Goal: Information Seeking & Learning: Learn about a topic

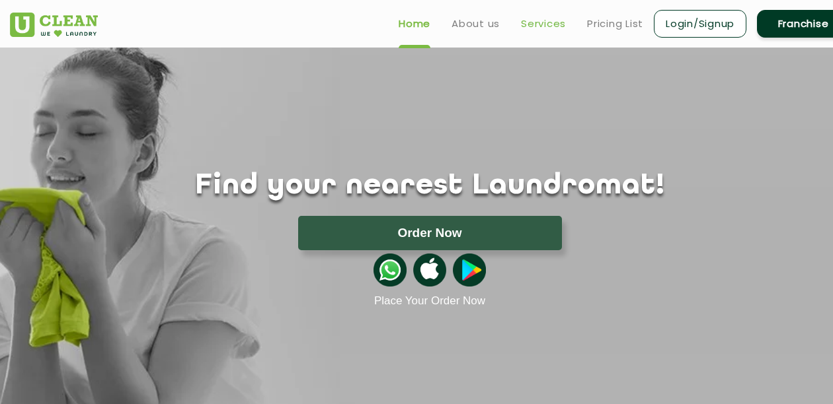
click at [521, 24] on link "Services" at bounding box center [543, 24] width 45 height 16
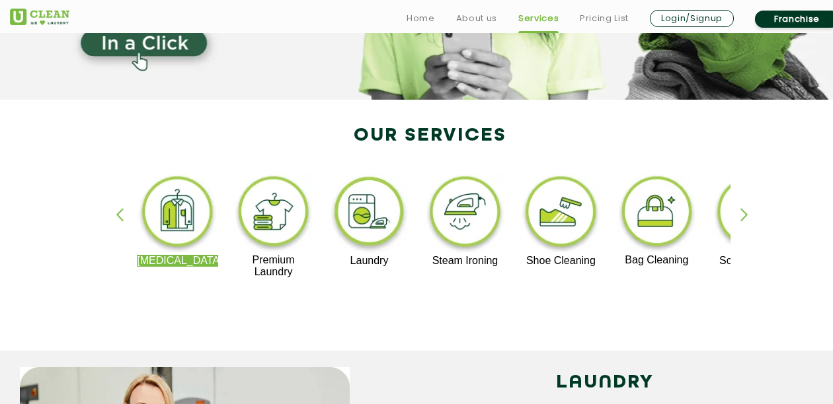
scroll to position [207, 0]
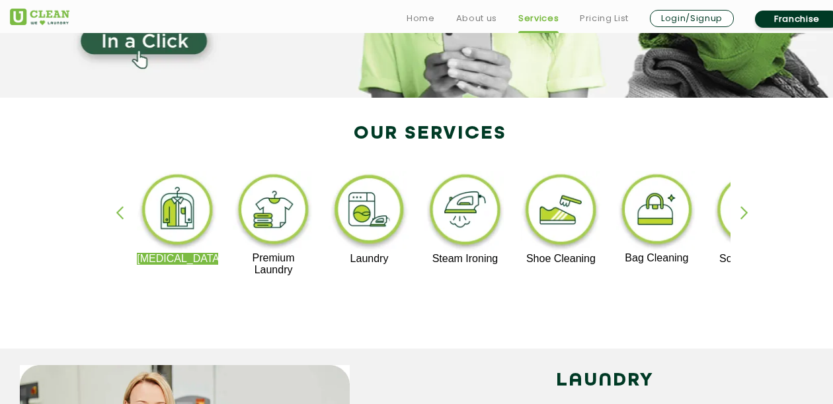
click at [745, 211] on div "button" at bounding box center [750, 224] width 20 height 36
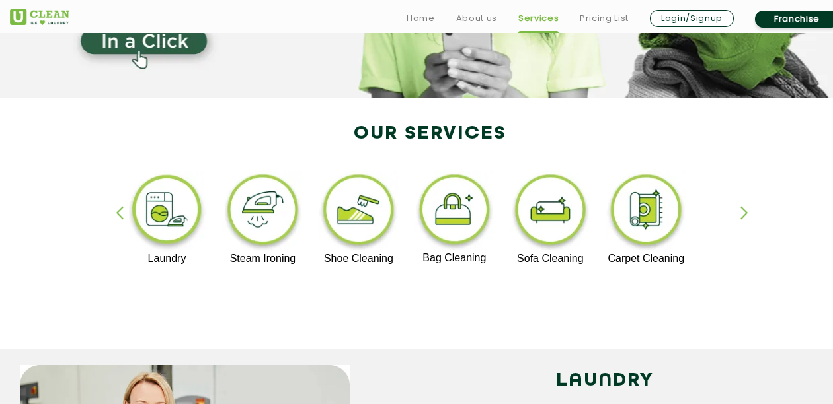
click at [124, 209] on div "button" at bounding box center [126, 224] width 20 height 36
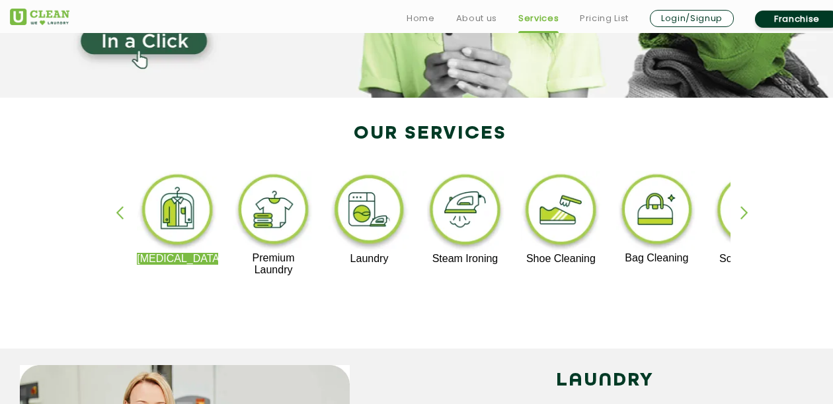
click at [254, 200] on img at bounding box center [273, 211] width 81 height 81
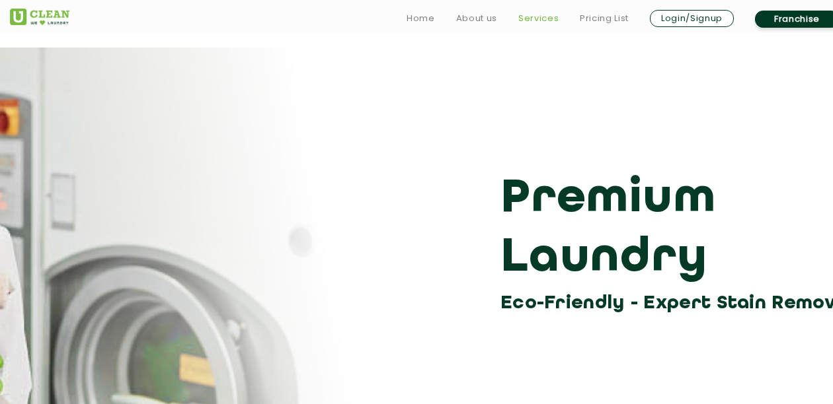
click at [535, 22] on link "Services" at bounding box center [538, 19] width 40 height 16
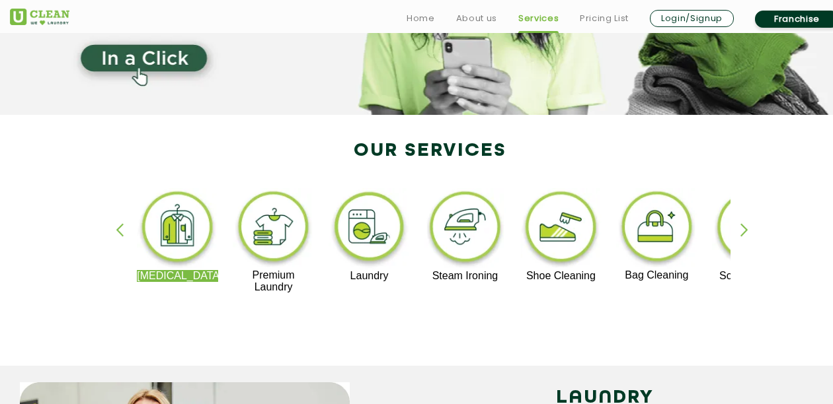
scroll to position [194, 0]
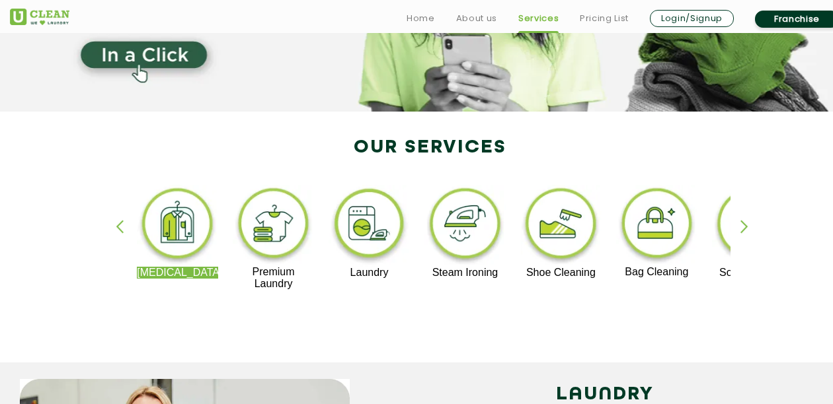
click at [173, 227] on img at bounding box center [177, 226] width 81 height 82
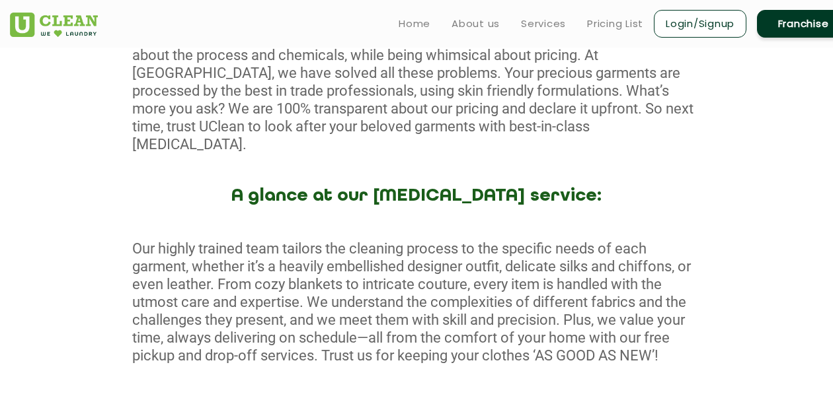
scroll to position [634, 0]
click at [525, 25] on link "Services" at bounding box center [543, 24] width 45 height 16
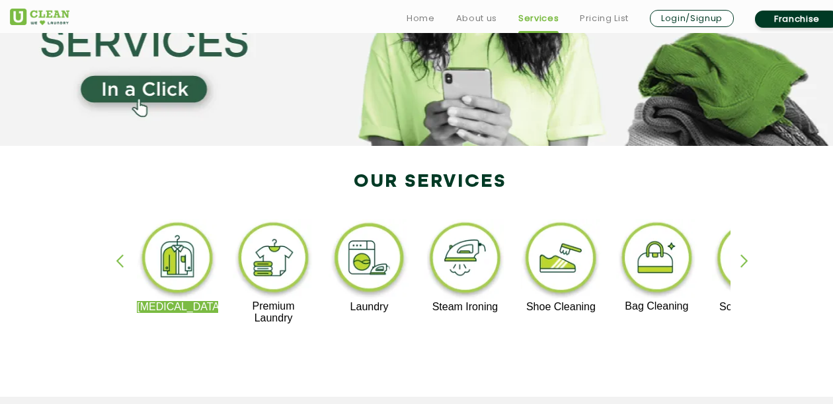
scroll to position [165, 0]
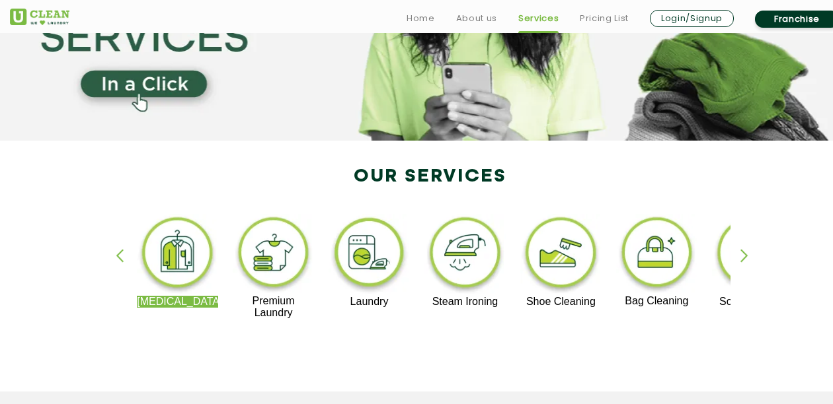
click at [739, 266] on div "Dry Cleaning Premium Laundry Laundry Steam Ironing Shoe Cleaning Bag Cleaning S…" at bounding box center [429, 273] width 859 height 238
click at [745, 256] on div "button" at bounding box center [750, 267] width 20 height 36
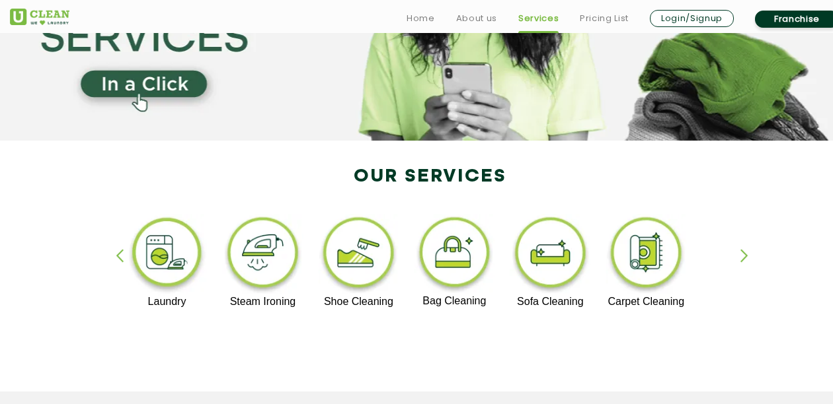
click at [745, 256] on div "button" at bounding box center [750, 267] width 20 height 36
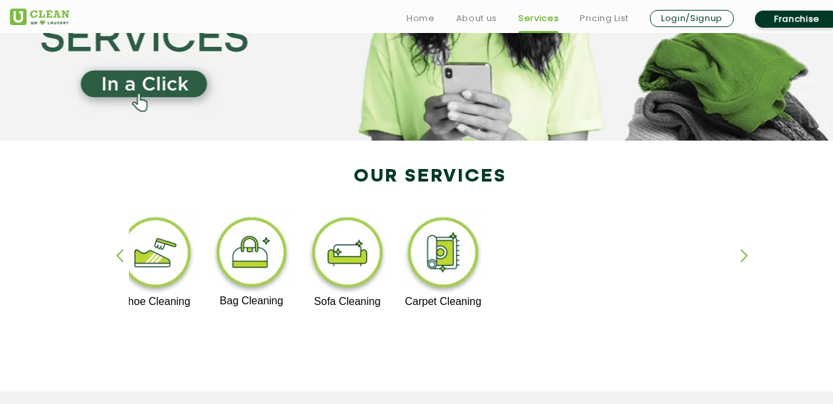
click at [119, 254] on div "button" at bounding box center [126, 267] width 20 height 36
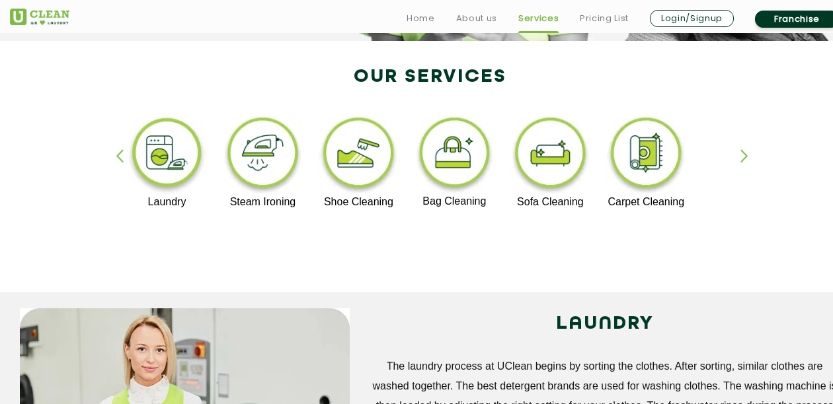
scroll to position [277, 0]
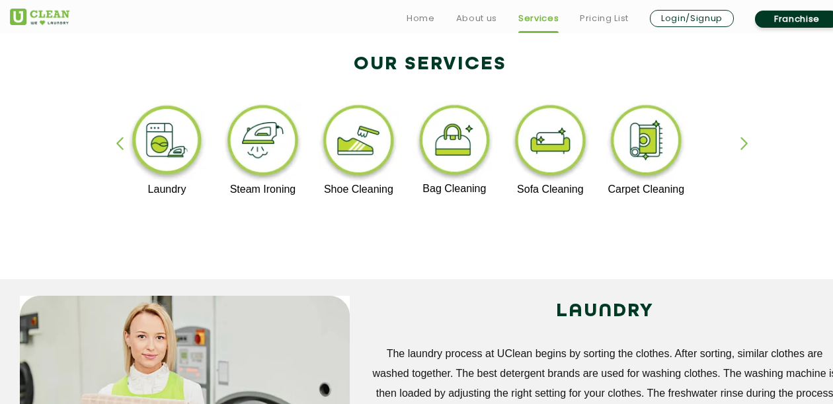
click at [743, 140] on div "button" at bounding box center [750, 155] width 20 height 36
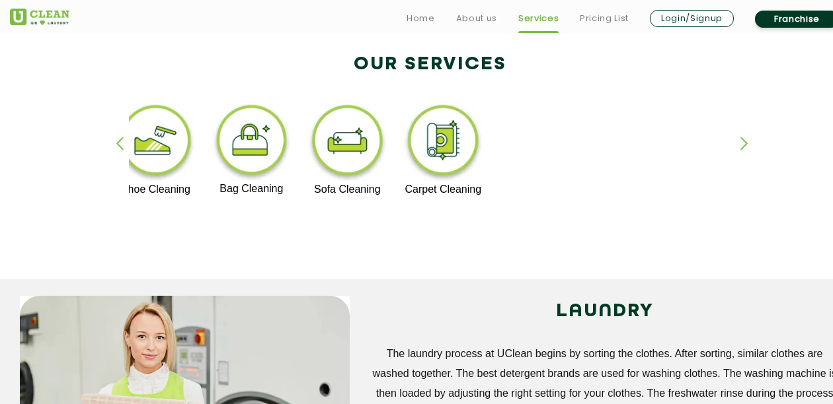
click at [743, 140] on div "button" at bounding box center [750, 155] width 20 height 36
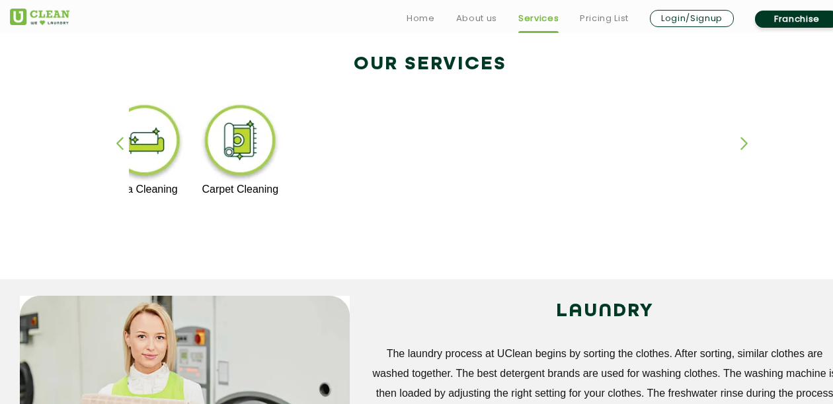
click at [743, 140] on div "button" at bounding box center [750, 155] width 20 height 36
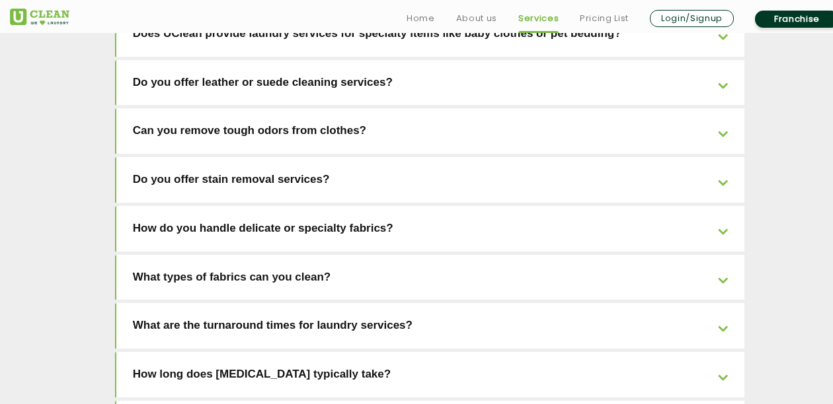
scroll to position [2728, 0]
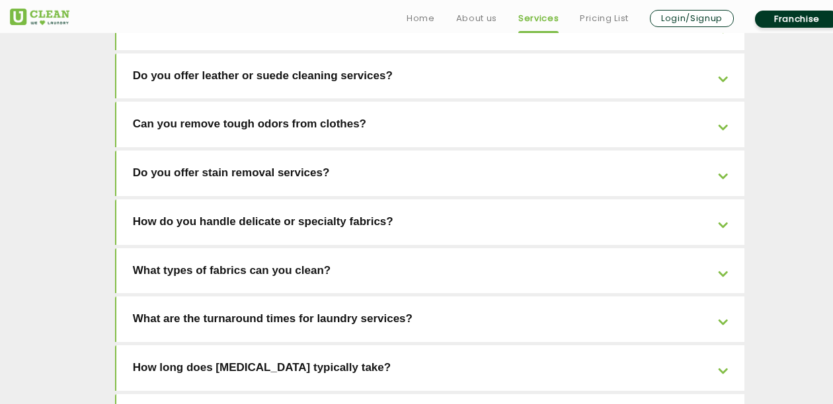
click at [725, 297] on link "What are the turnaround times for laundry services?" at bounding box center [430, 320] width 628 height 46
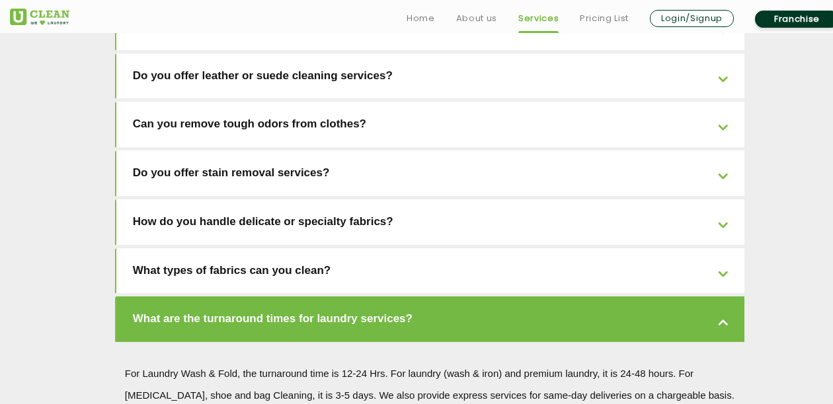
click at [725, 297] on link "What are the turnaround times for laundry services?" at bounding box center [430, 320] width 628 height 46
click at [722, 297] on link "What are the turnaround times for laundry services?" at bounding box center [430, 320] width 628 height 46
click at [753, 192] on div "What all services does UClean offer? Yes, UClean offers many other services lik…" at bounding box center [429, 10] width 859 height 1129
click at [723, 297] on link "What are the turnaround times for laundry services?" at bounding box center [430, 320] width 628 height 46
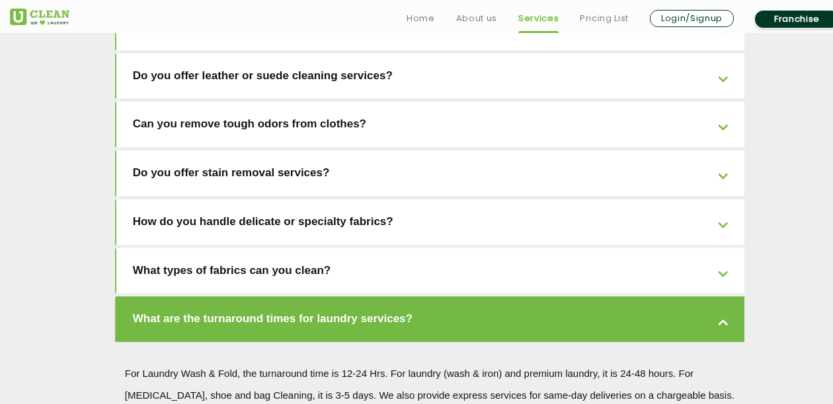
click at [762, 184] on div "What all services does UClean offer? Yes, UClean offers many other services lik…" at bounding box center [429, 10] width 859 height 1129
click at [722, 174] on div "What all services does UClean offer? Yes, UClean offers many other services lik…" at bounding box center [430, 15] width 630 height 1093
click at [719, 297] on link "What are the turnaround times for laundry services?" at bounding box center [430, 320] width 628 height 46
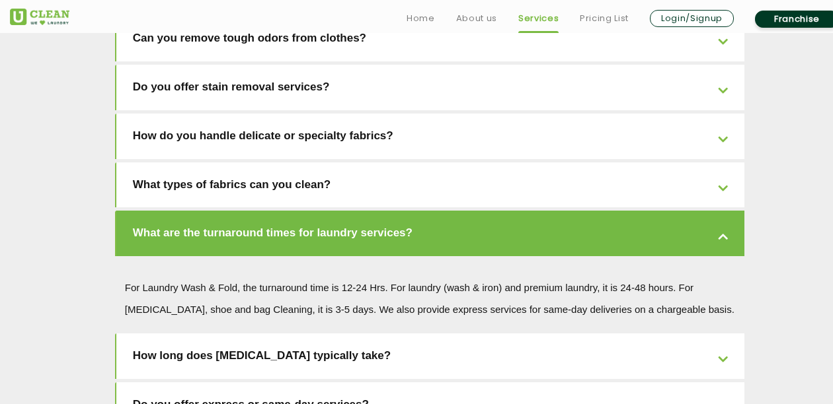
scroll to position [2815, 0]
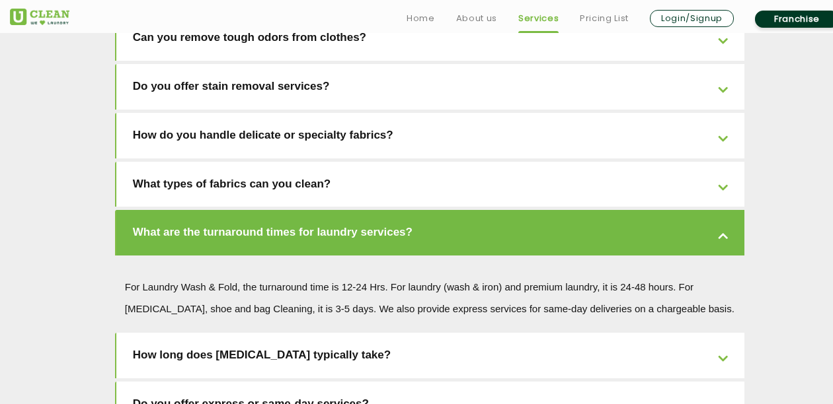
click at [719, 333] on link "How long does [MEDICAL_DATA] typically take?" at bounding box center [430, 356] width 628 height 46
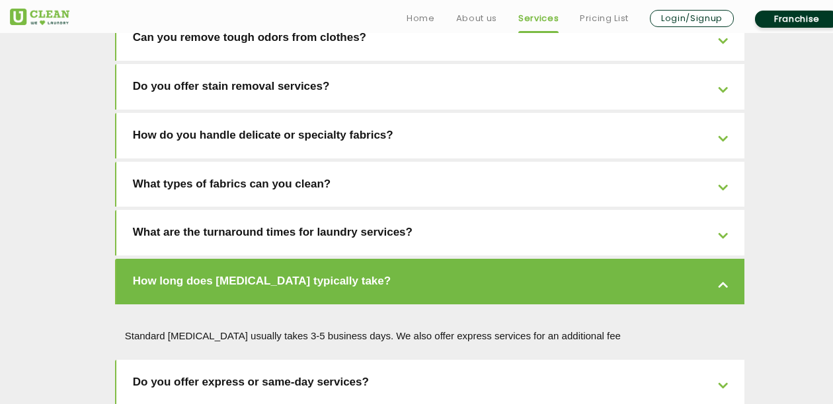
click at [723, 259] on link "How long does [MEDICAL_DATA] typically take?" at bounding box center [430, 282] width 628 height 46
click at [724, 360] on link "Do you offer express or same-day services?" at bounding box center [430, 383] width 628 height 46
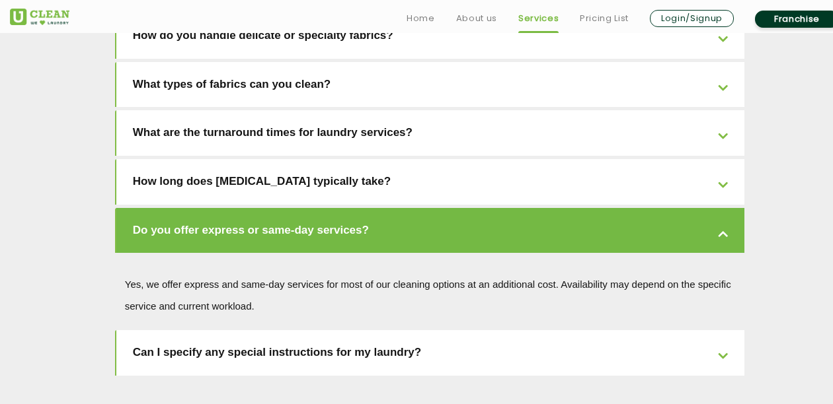
scroll to position [2917, 0]
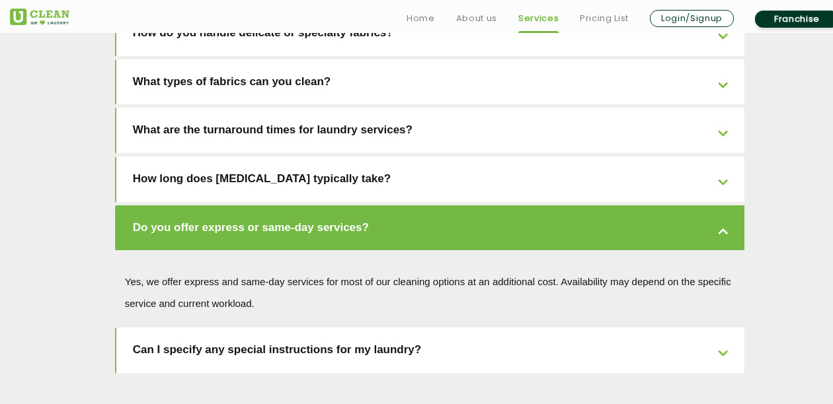
click at [725, 328] on link "Can I specify any special instructions for my laundry?" at bounding box center [430, 351] width 628 height 46
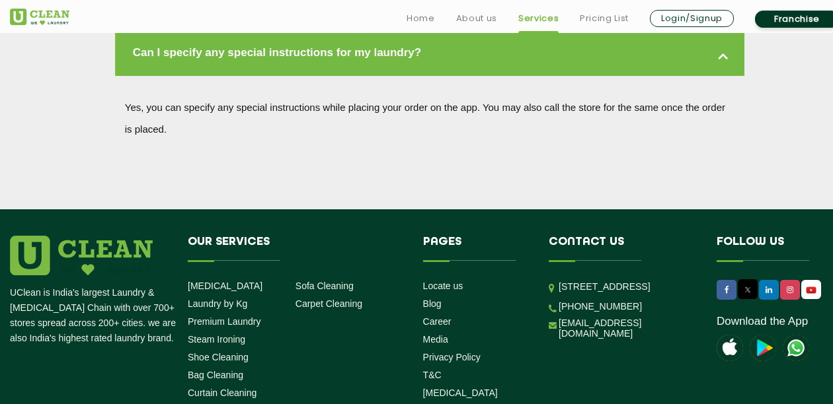
scroll to position [3140, 0]
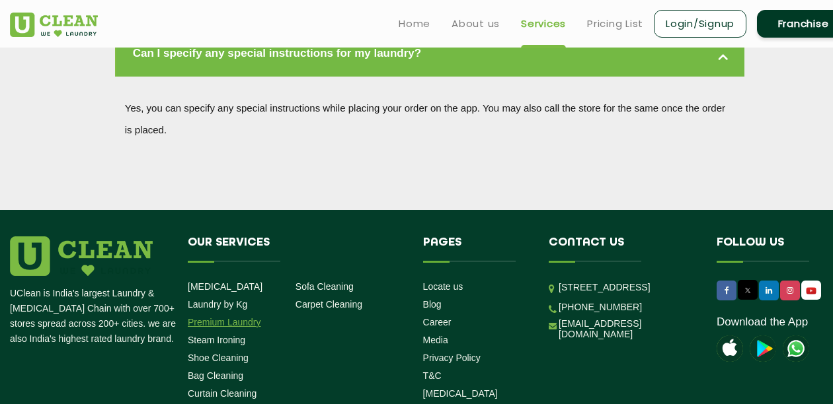
click at [223, 317] on link "Premium Laundry" at bounding box center [224, 322] width 73 height 11
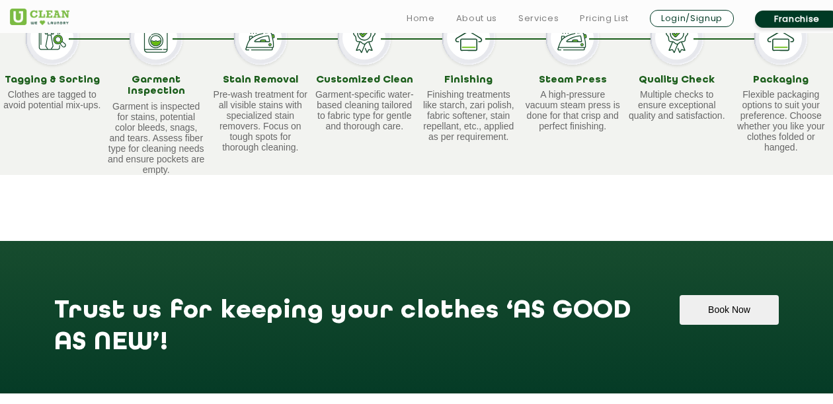
scroll to position [1021, 0]
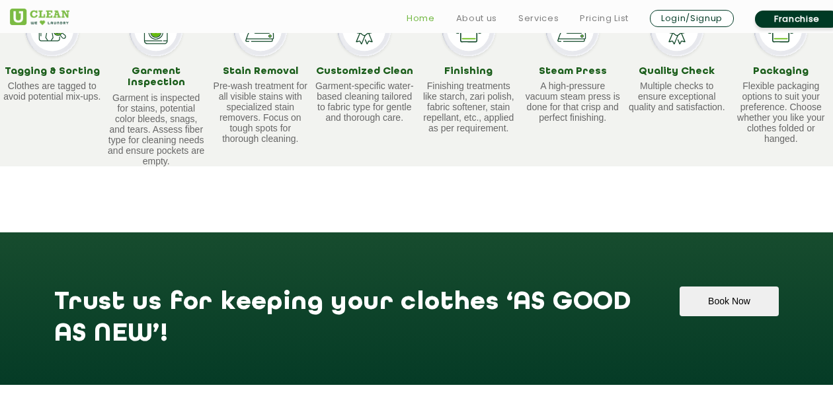
click at [427, 17] on link "Home" at bounding box center [420, 19] width 28 height 16
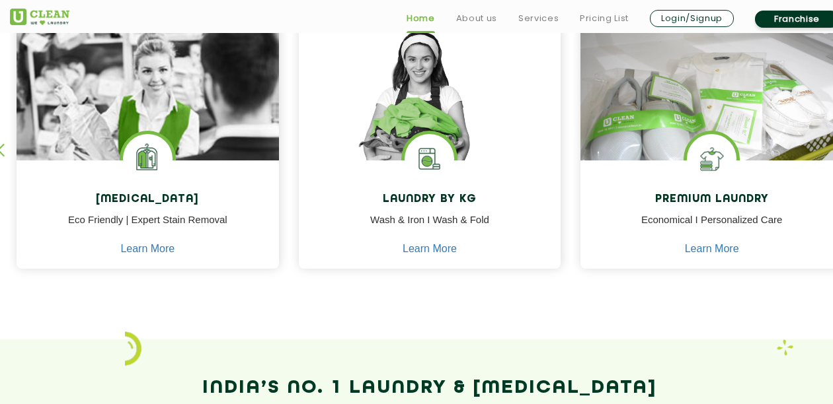
scroll to position [595, 0]
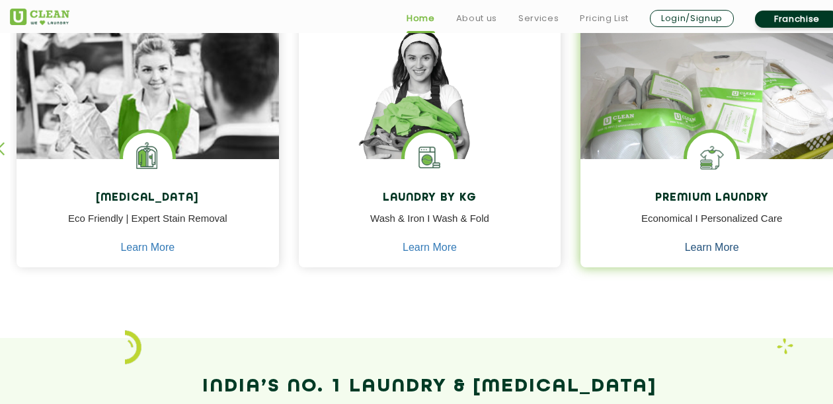
click at [702, 251] on link "Learn More" at bounding box center [712, 248] width 54 height 12
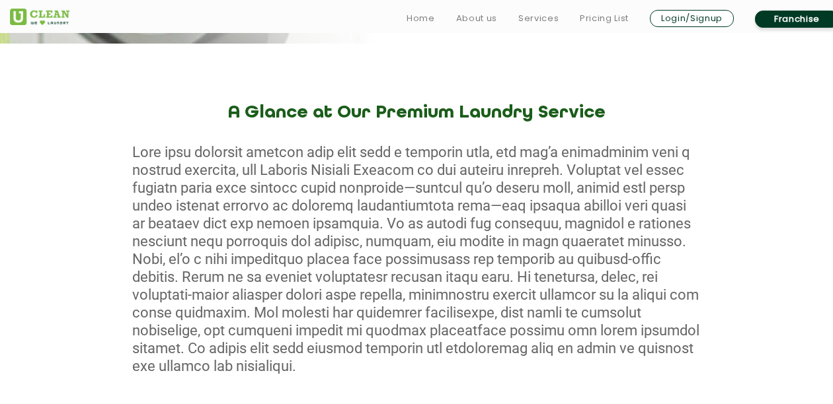
scroll to position [467, 0]
click at [536, 20] on link "Services" at bounding box center [538, 19] width 40 height 16
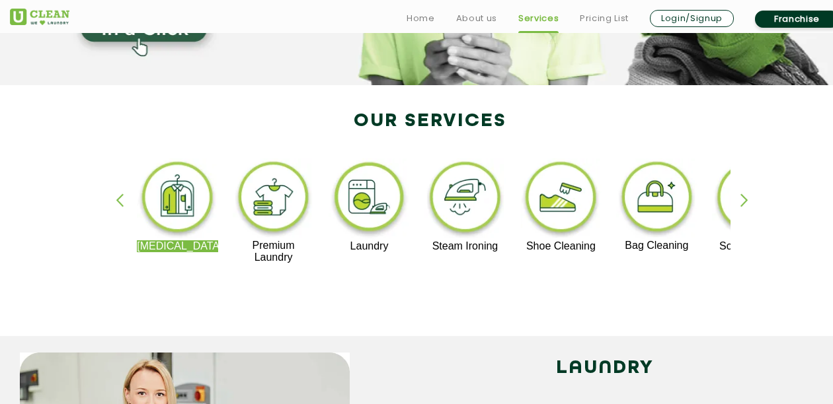
scroll to position [221, 0]
click at [280, 205] on img at bounding box center [273, 198] width 81 height 81
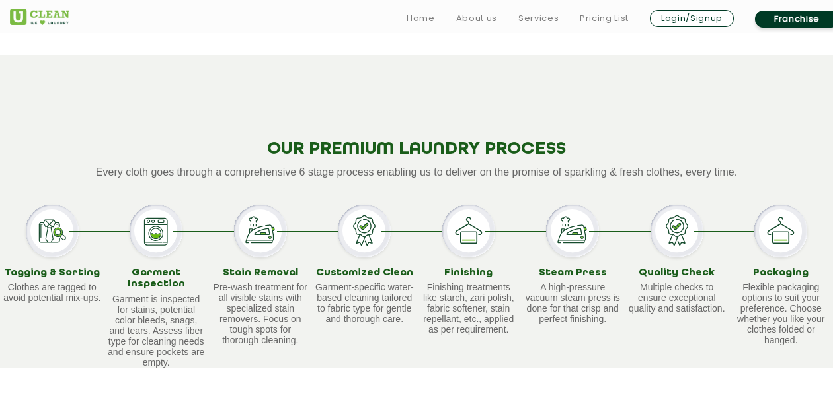
scroll to position [842, 0]
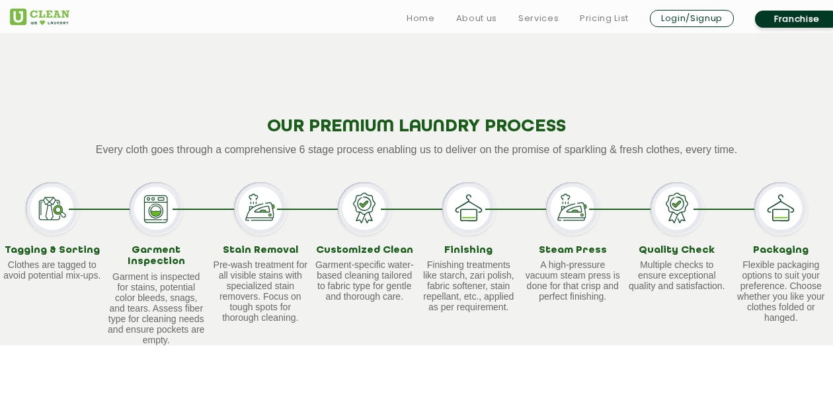
drag, startPoint x: 797, startPoint y: 223, endPoint x: 797, endPoint y: 235, distance: 11.2
click at [797, 225] on img at bounding box center [780, 208] width 53 height 53
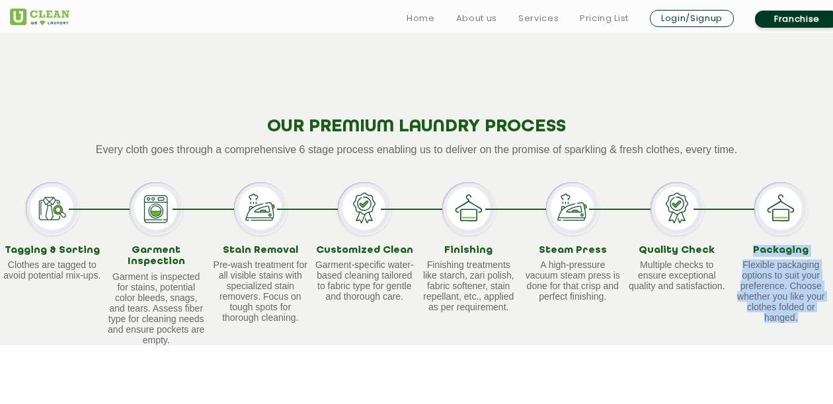
drag, startPoint x: 738, startPoint y: 254, endPoint x: 789, endPoint y: 337, distance: 97.6
click at [789, 337] on div "Packaging Flexible packaging options to suit your preference. Choose whether yo…" at bounding box center [781, 263] width 104 height 163
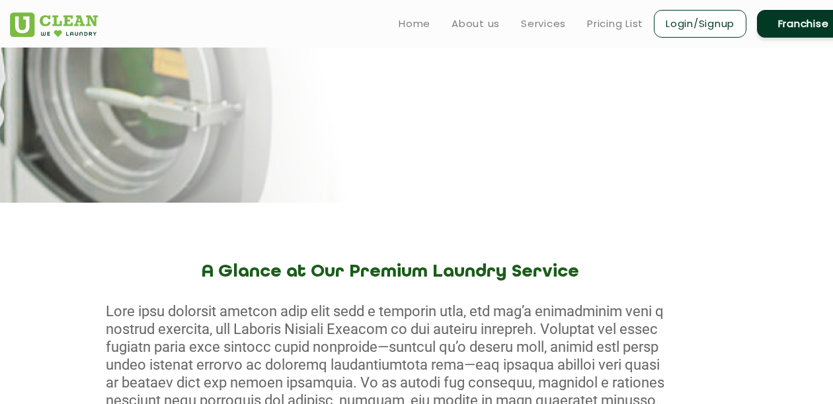
scroll to position [293, 26]
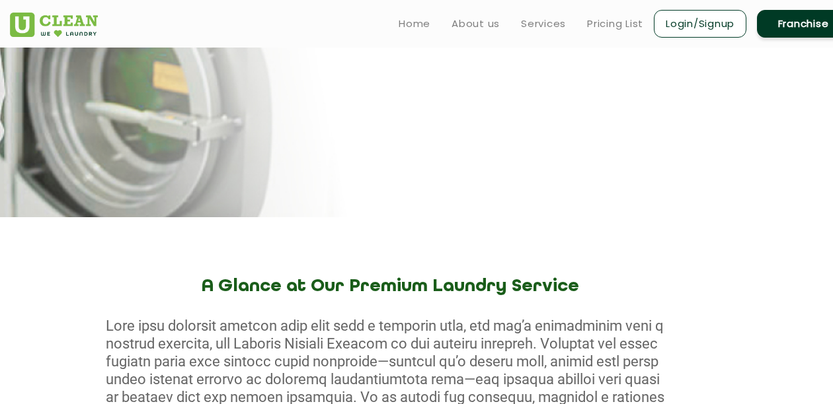
click at [538, 15] on ul "Home About us Services Pricing List Login/Signup Franchise" at bounding box center [618, 23] width 461 height 31
click at [538, 20] on link "Services" at bounding box center [543, 24] width 45 height 16
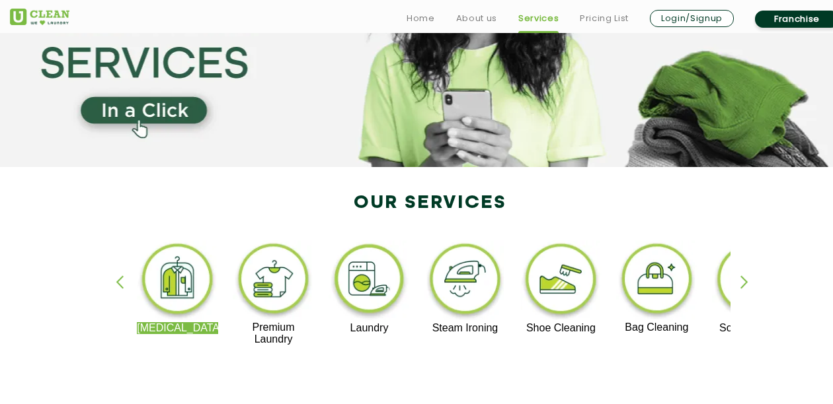
scroll to position [139, 0]
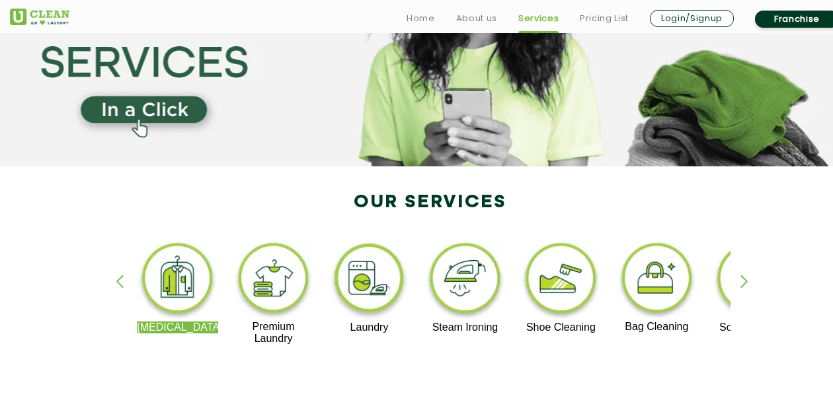
click at [191, 272] on img at bounding box center [177, 281] width 81 height 82
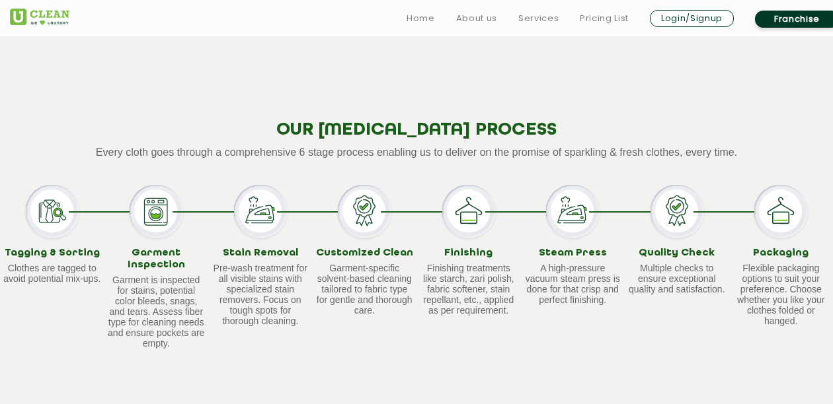
scroll to position [1036, 0]
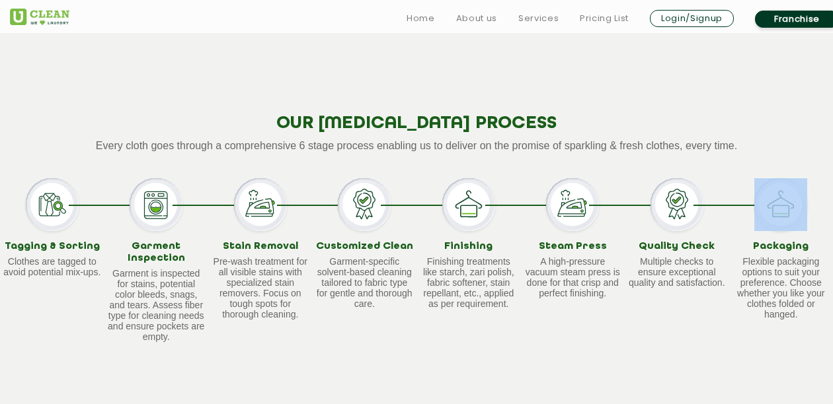
drag, startPoint x: 811, startPoint y: 149, endPoint x: 732, endPoint y: 218, distance: 104.4
click at [732, 219] on div "OUR [MEDICAL_DATA] PROCESS Every cloth goes through a comprehensive 6 stage pro…" at bounding box center [416, 219] width 833 height 379
click at [732, 218] on div "Packaging Flexible packaging options to suit your preference. Choose whether yo…" at bounding box center [781, 259] width 104 height 163
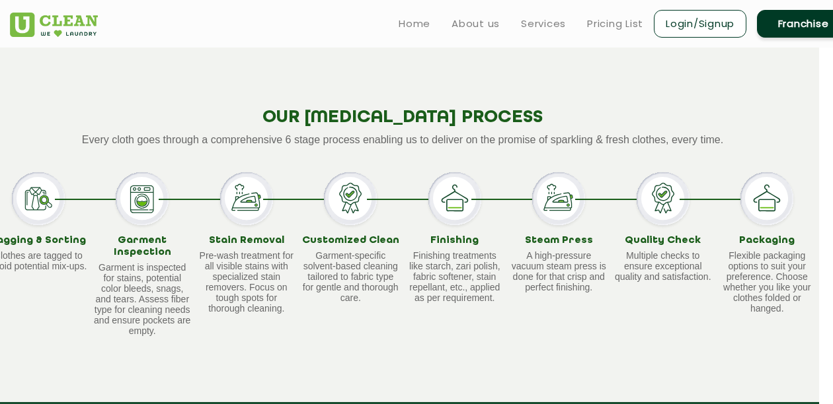
scroll to position [1041, 15]
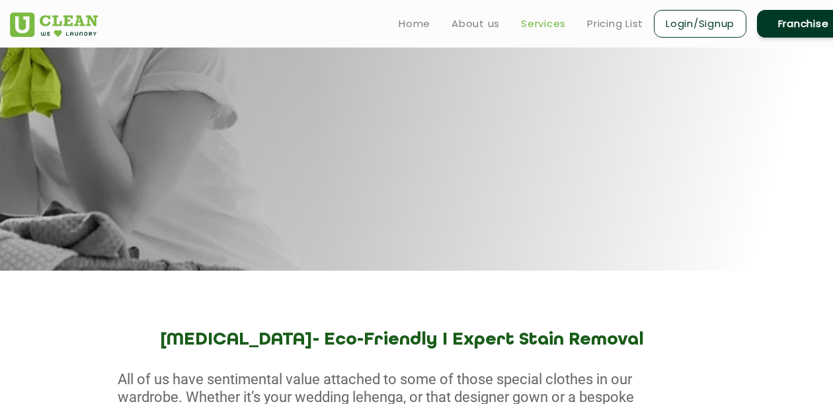
click at [546, 21] on link "Services" at bounding box center [543, 24] width 45 height 16
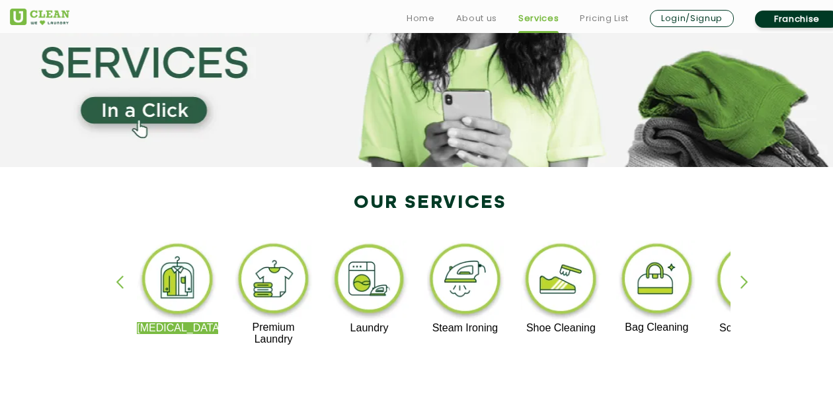
scroll to position [139, 0]
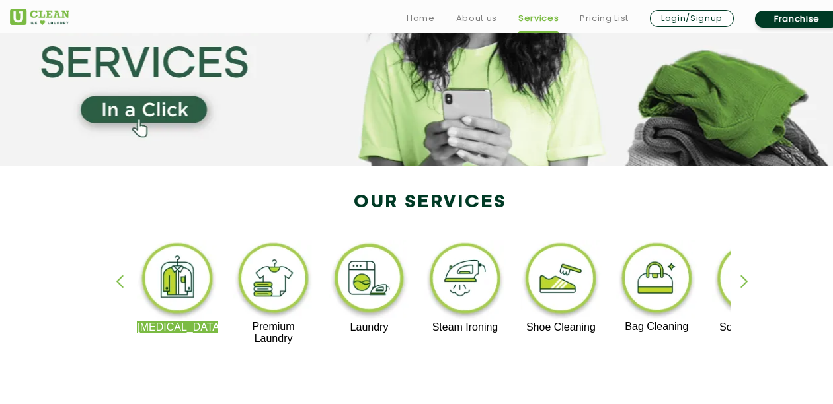
click at [283, 288] on img at bounding box center [273, 280] width 81 height 81
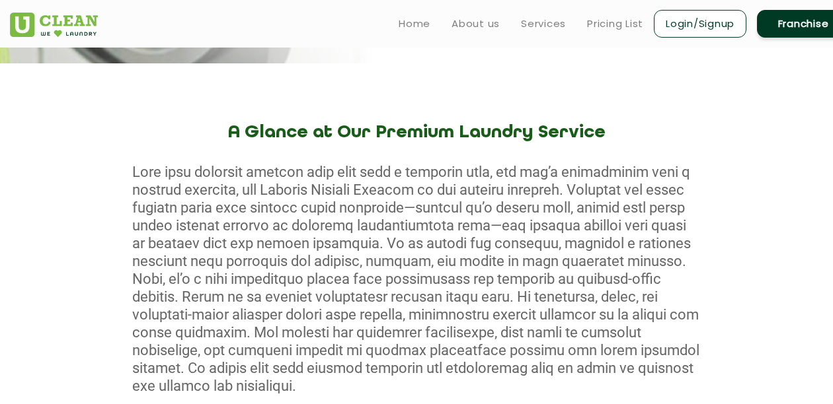
scroll to position [417, 0]
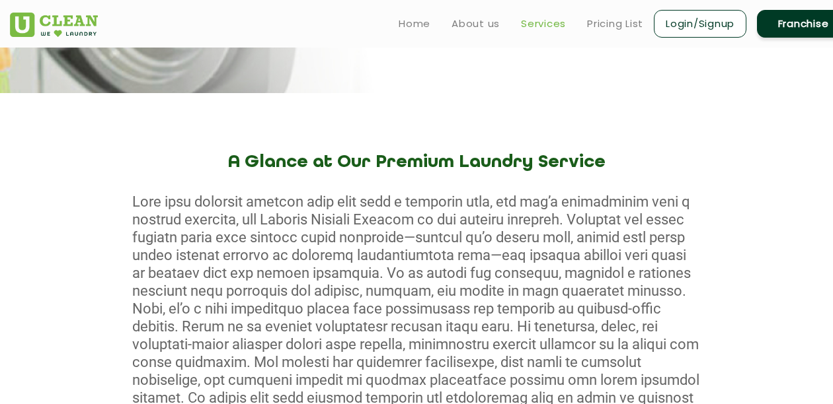
click at [521, 24] on link "Services" at bounding box center [543, 24] width 45 height 16
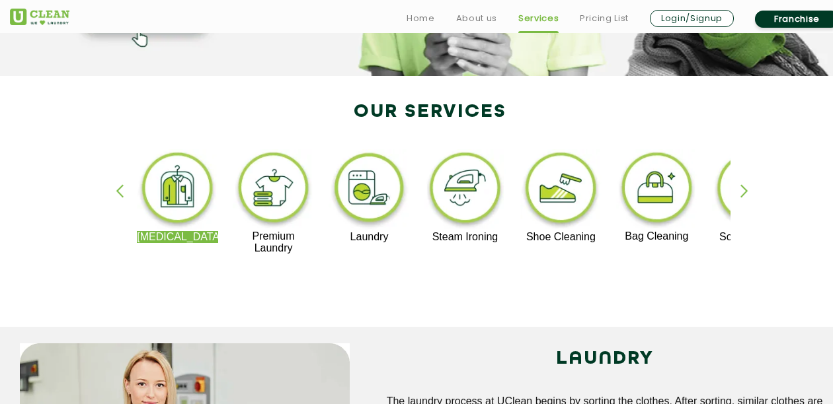
scroll to position [238, 0]
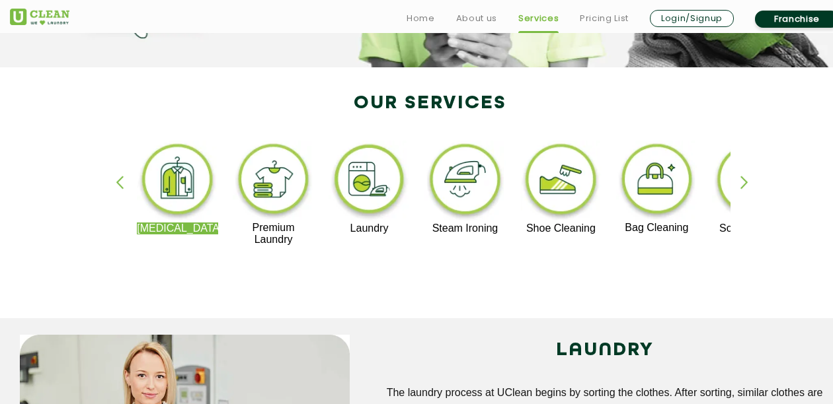
click at [181, 180] on img at bounding box center [177, 182] width 81 height 82
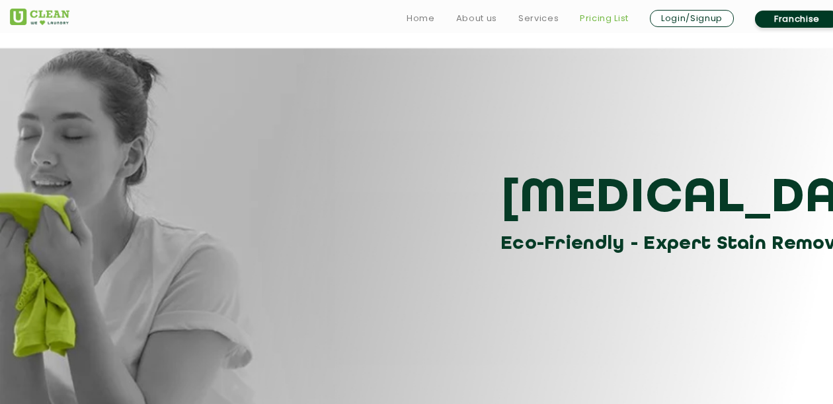
click at [596, 17] on link "Pricing List" at bounding box center [603, 19] width 49 height 16
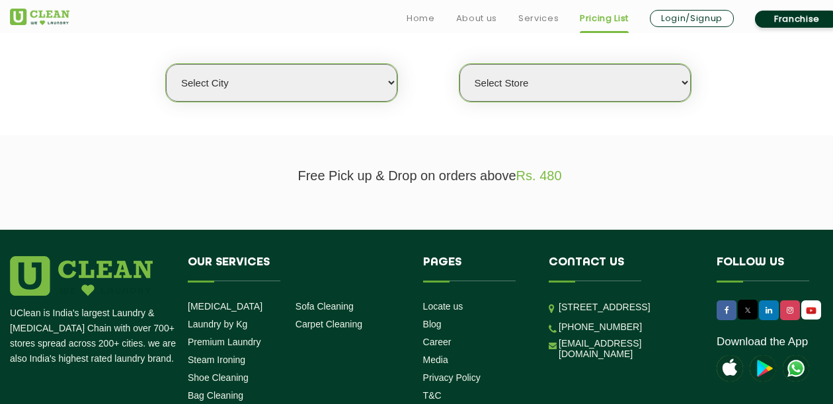
scroll to position [352, 0]
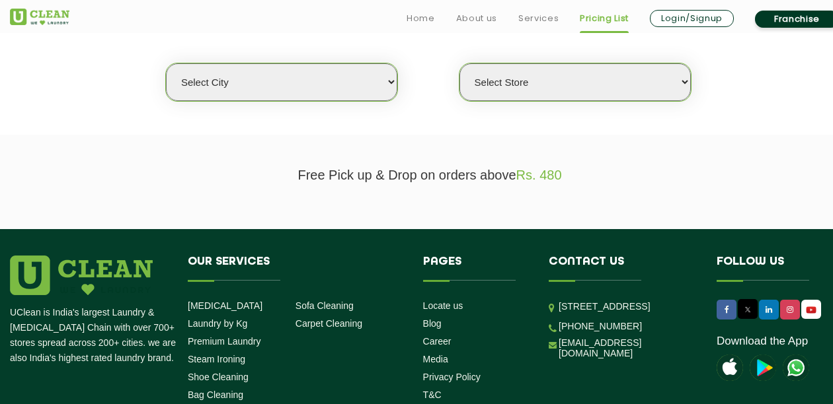
click at [519, 174] on span "Rs. 480" at bounding box center [539, 175] width 46 height 15
drag, startPoint x: 519, startPoint y: 174, endPoint x: 567, endPoint y: 174, distance: 47.6
click at [567, 174] on p "Free Pick up & Drop on orders above Rs. 480" at bounding box center [429, 175] width 839 height 15
drag, startPoint x: 521, startPoint y: 165, endPoint x: 570, endPoint y: 167, distance: 48.9
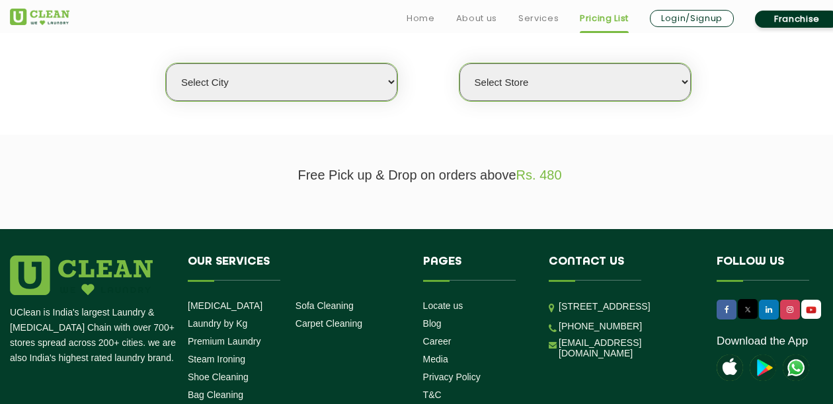
click at [570, 168] on p "Free Pick up & Drop on orders above Rs. 480" at bounding box center [429, 175] width 839 height 15
click at [533, 15] on link "Services" at bounding box center [538, 19] width 40 height 16
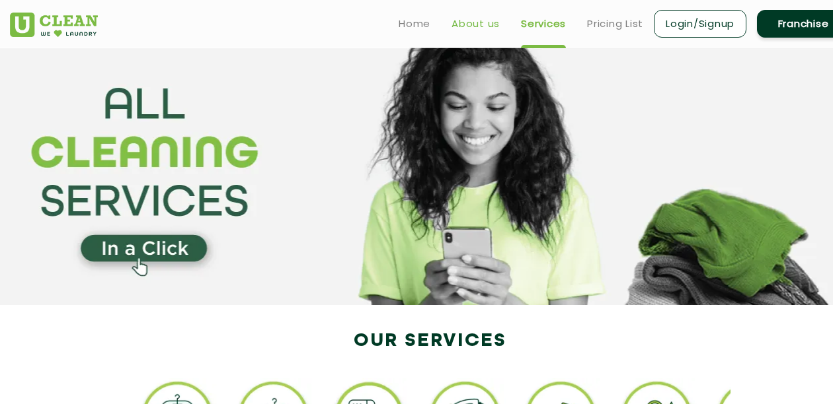
click at [471, 25] on link "About us" at bounding box center [475, 24] width 48 height 16
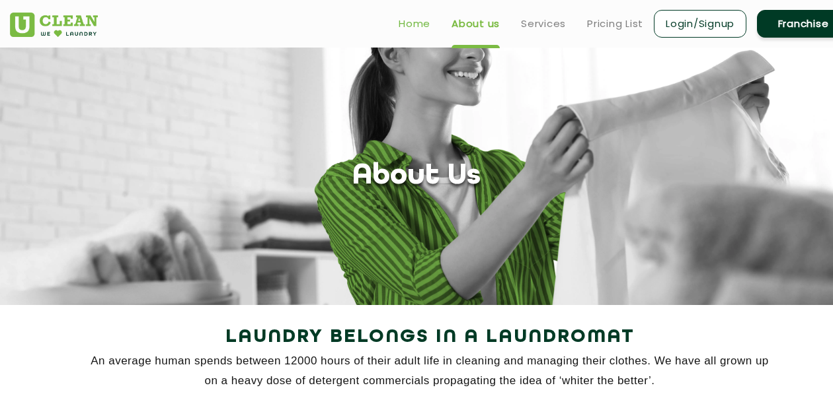
click at [423, 28] on link "Home" at bounding box center [414, 24] width 32 height 16
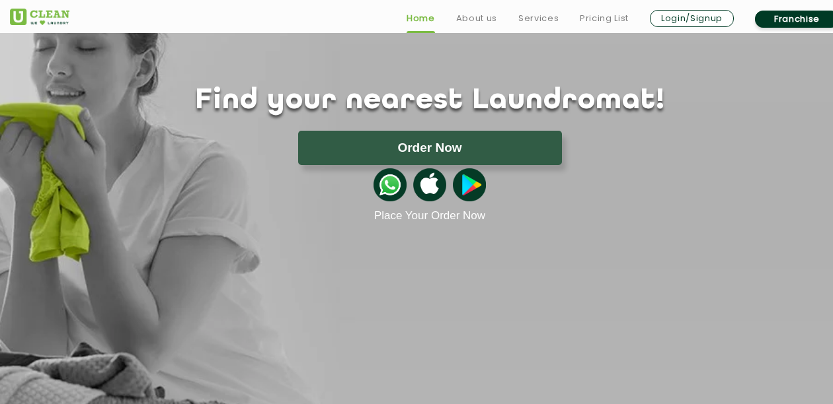
scroll to position [107, 0]
